Goal: Entertainment & Leisure: Consume media (video, audio)

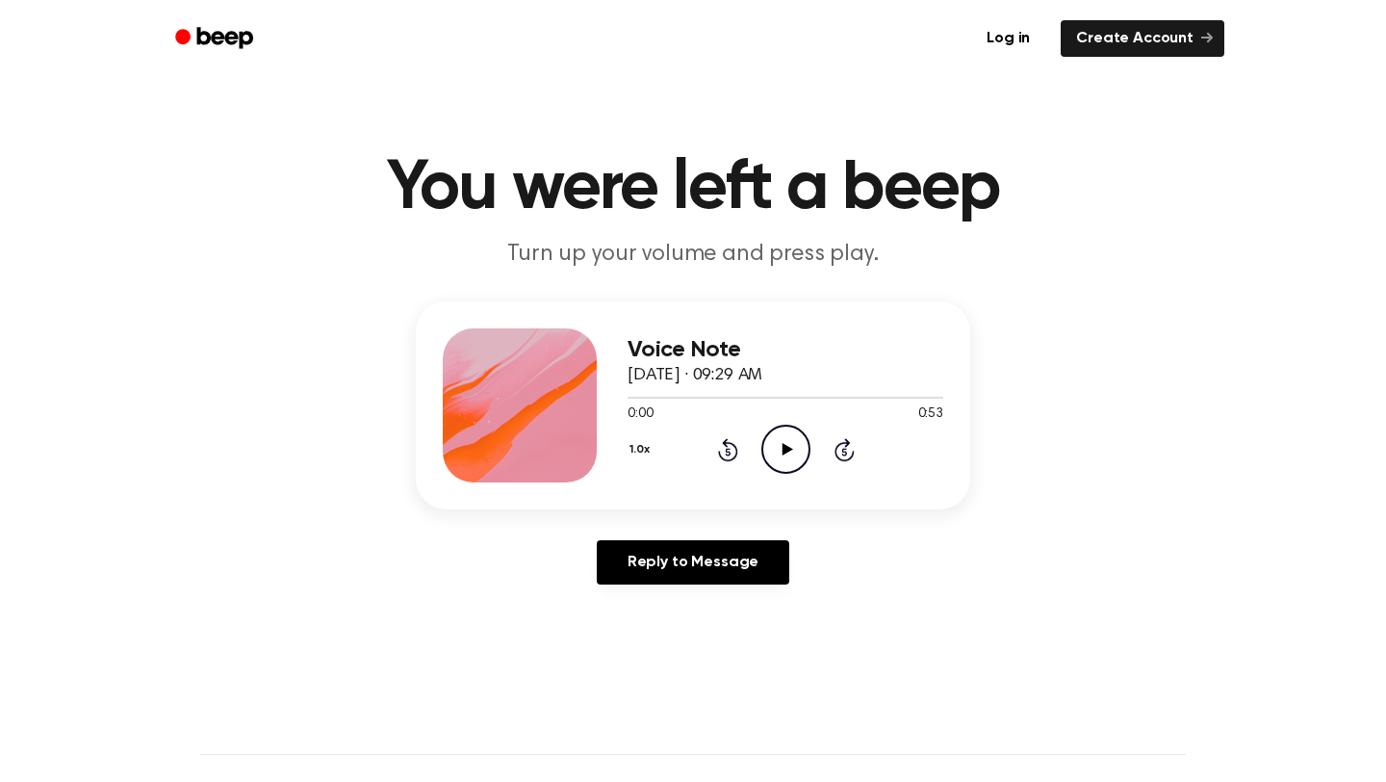
click at [787, 437] on icon "Play Audio" at bounding box center [785, 448] width 49 height 49
click at [788, 438] on icon "Pause Audio" at bounding box center [785, 448] width 49 height 49
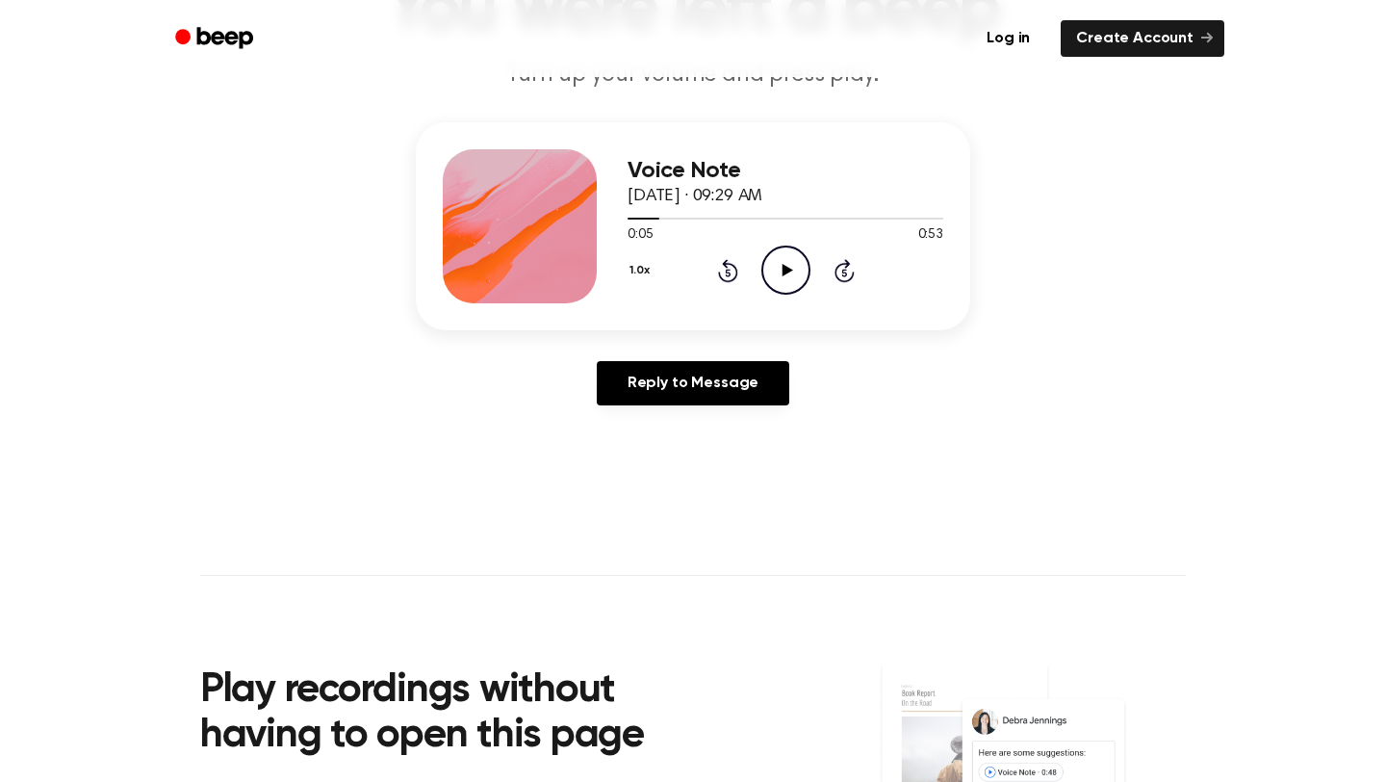
scroll to position [288, 0]
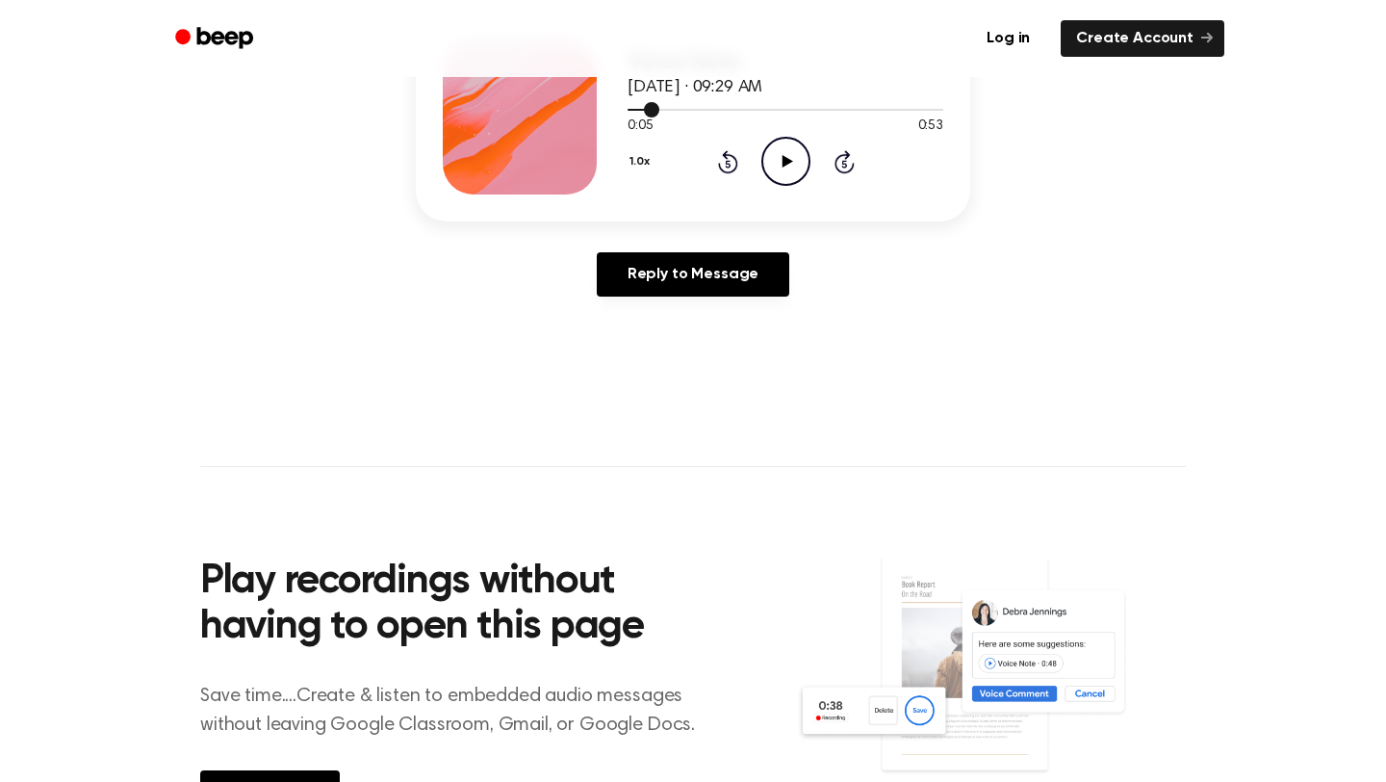
drag, startPoint x: 651, startPoint y: 111, endPoint x: 627, endPoint y: 111, distance: 24.1
click at [627, 111] on div "Voice Note [DATE] · 09:29 AM 0:05 0:53 Your browser does not support the [objec…" at bounding box center [693, 117] width 554 height 208
click at [629, 110] on div at bounding box center [644, 110] width 32 height 2
click at [792, 164] on icon "Play Audio" at bounding box center [785, 161] width 49 height 49
click at [792, 164] on icon "Pause Audio" at bounding box center [785, 161] width 49 height 49
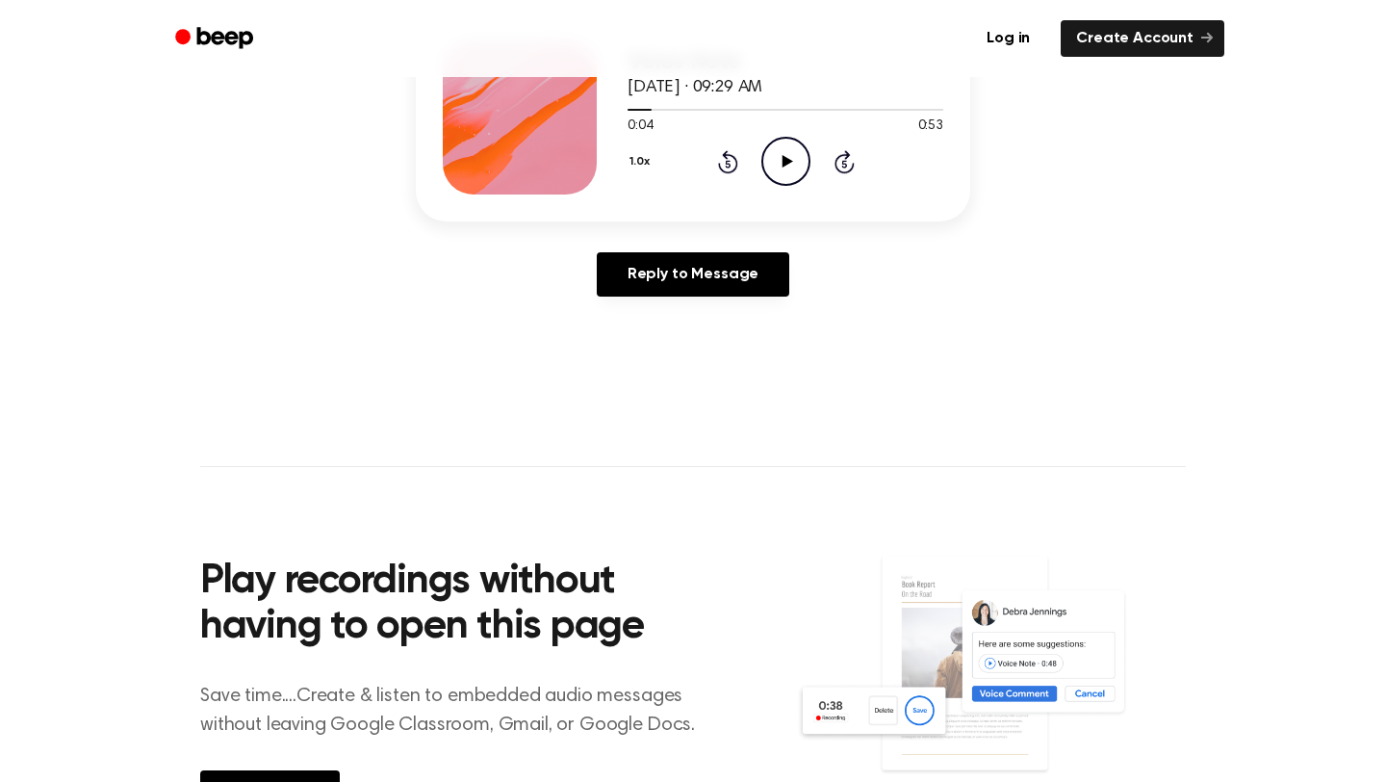
click at [785, 173] on icon "Play Audio" at bounding box center [785, 161] width 49 height 49
click at [785, 173] on icon "Pause Audio" at bounding box center [785, 161] width 49 height 49
click at [786, 173] on icon "Play Audio" at bounding box center [785, 161] width 49 height 49
click at [786, 173] on icon "Pause Audio" at bounding box center [785, 161] width 49 height 49
